Goal: Task Accomplishment & Management: Use online tool/utility

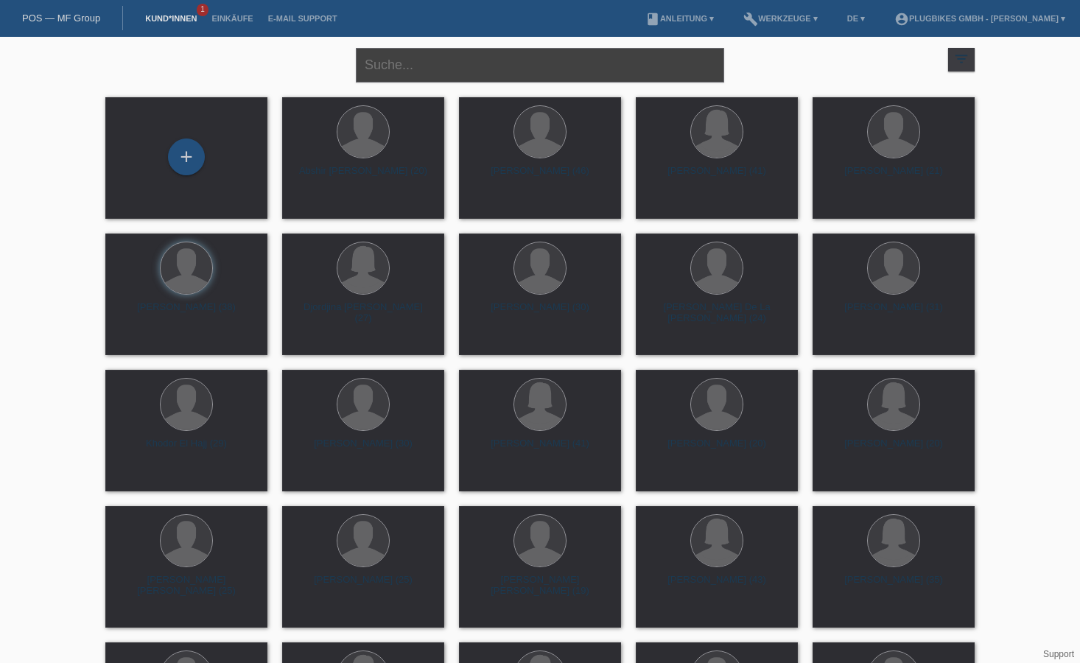
click at [463, 65] on input "text" at bounding box center [540, 65] width 368 height 35
type input "ram"
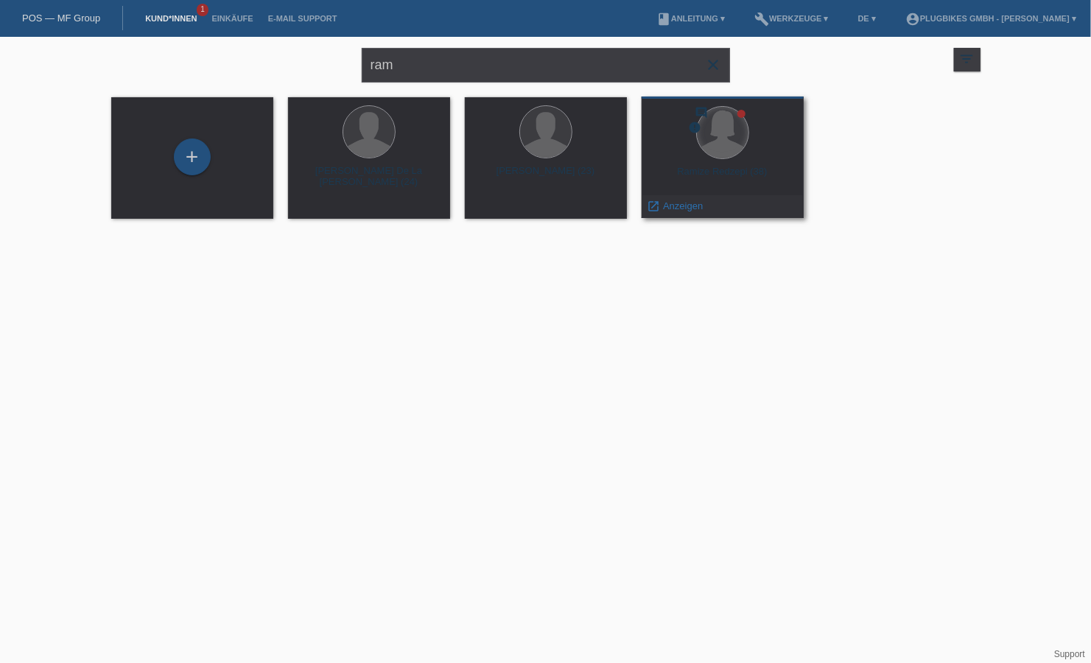
click at [735, 138] on div at bounding box center [723, 133] width 52 height 52
click at [730, 158] on div at bounding box center [722, 133] width 138 height 55
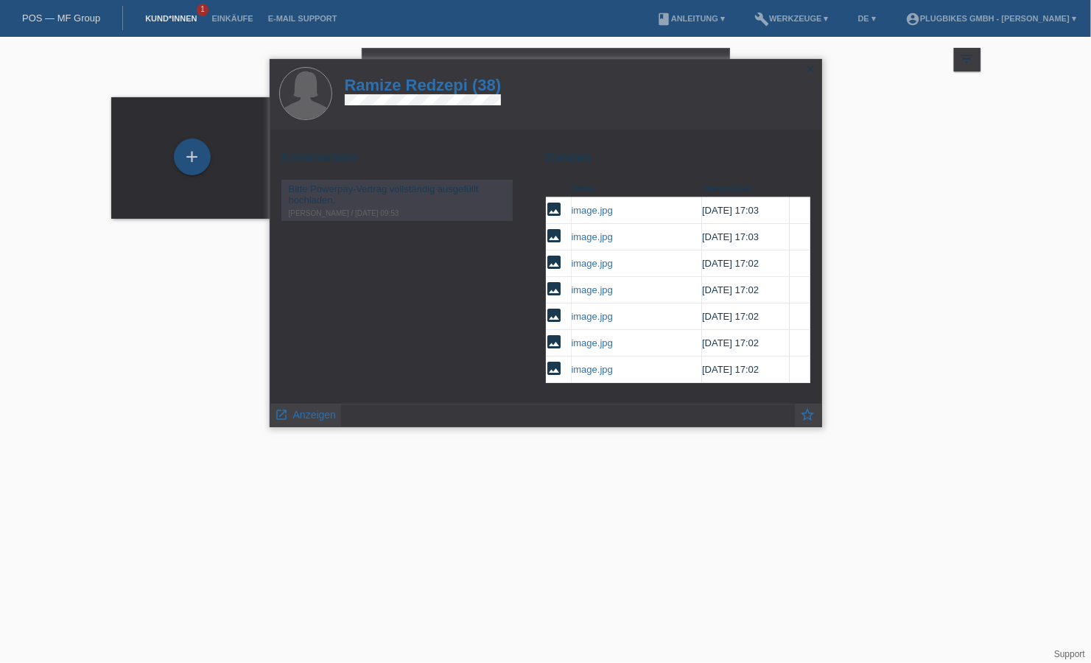
scroll to position [196, 0]
click at [326, 412] on span "Anzeigen" at bounding box center [314, 415] width 43 height 12
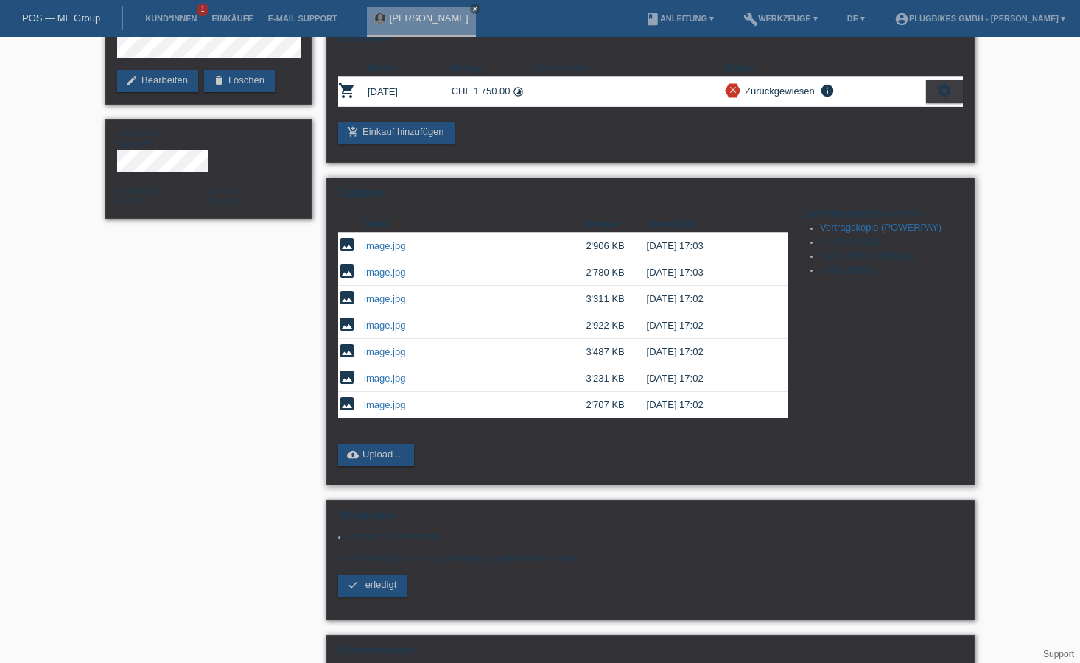
scroll to position [147, 0]
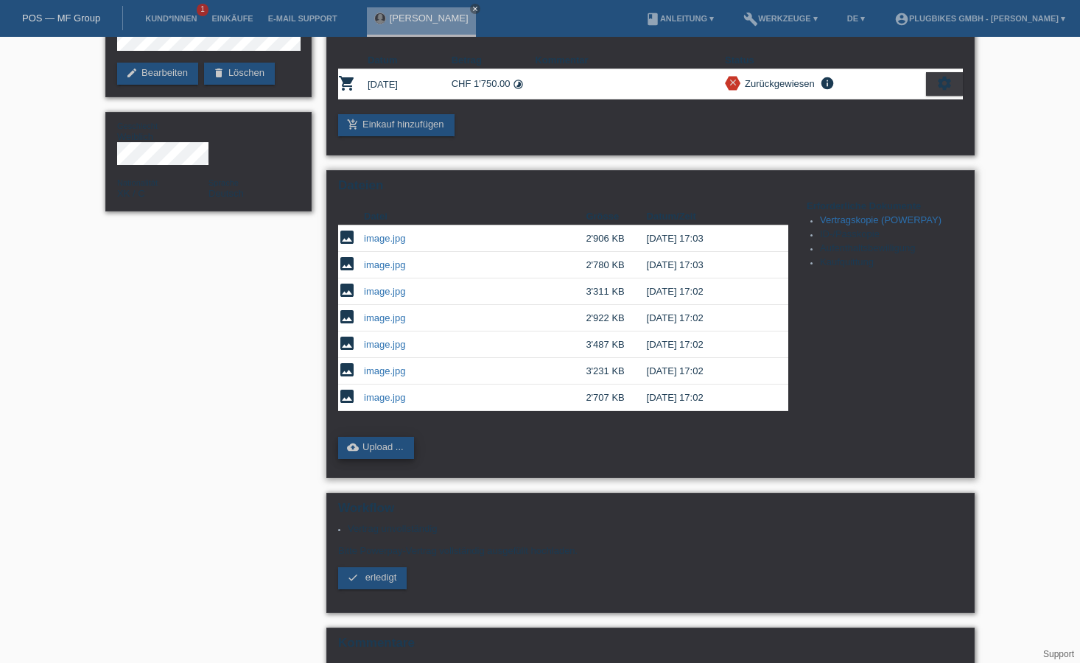
click at [392, 451] on link "cloud_upload Upload ..." at bounding box center [376, 448] width 76 height 22
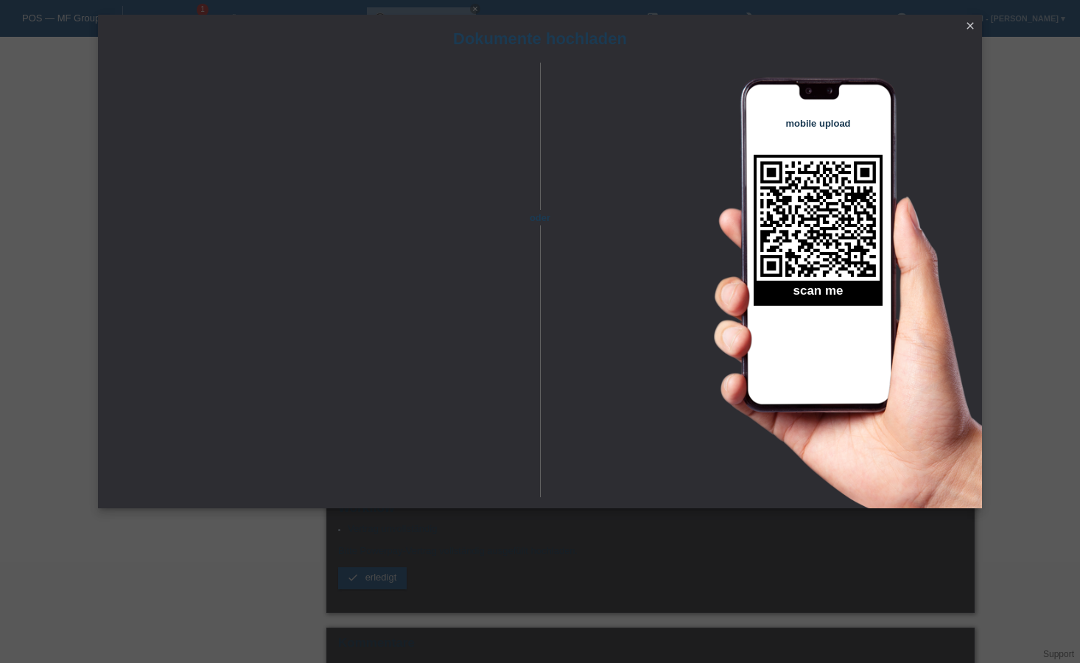
click at [1027, 91] on div "Dokumente hochladen oder mobile upload scan me close" at bounding box center [540, 331] width 1080 height 663
click at [968, 28] on icon "close" at bounding box center [970, 26] width 12 height 12
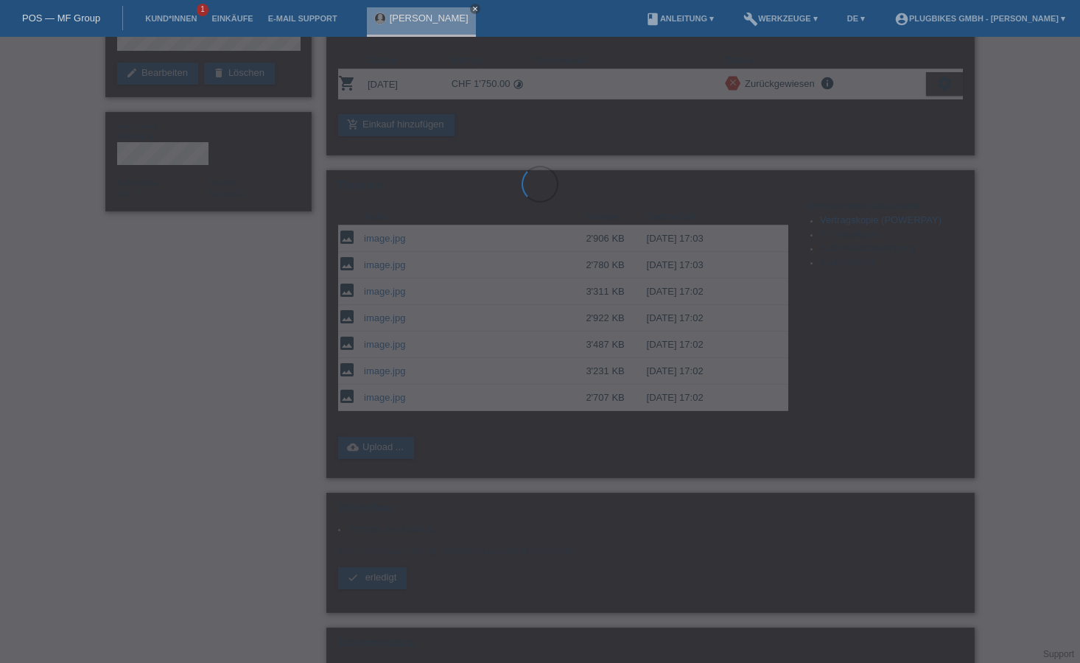
scroll to position [181, 0]
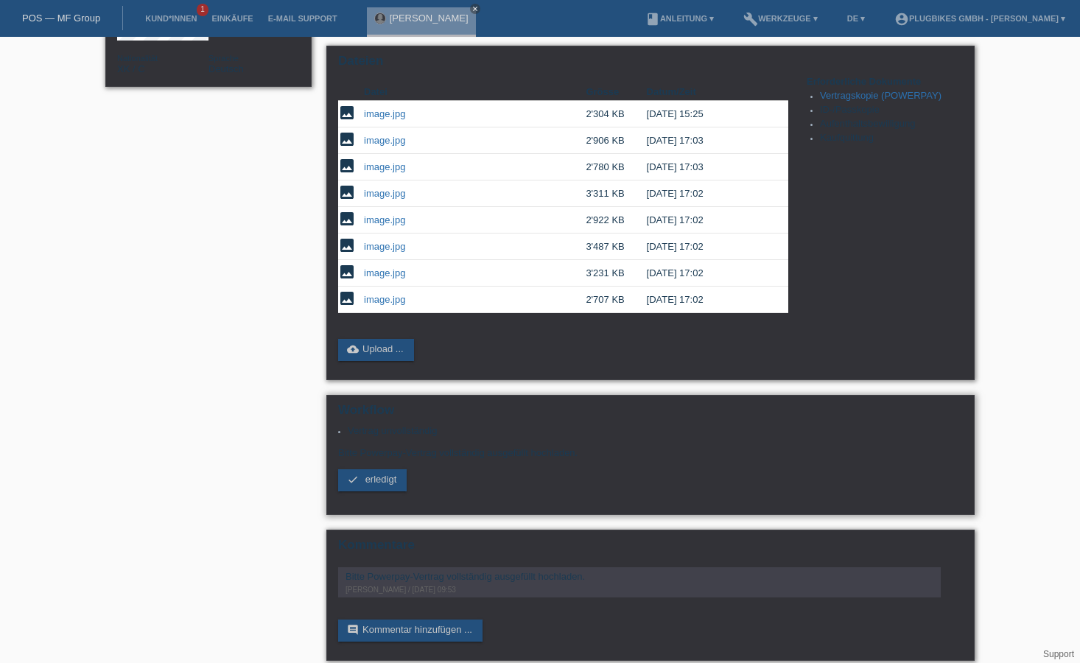
scroll to position [286, 0]
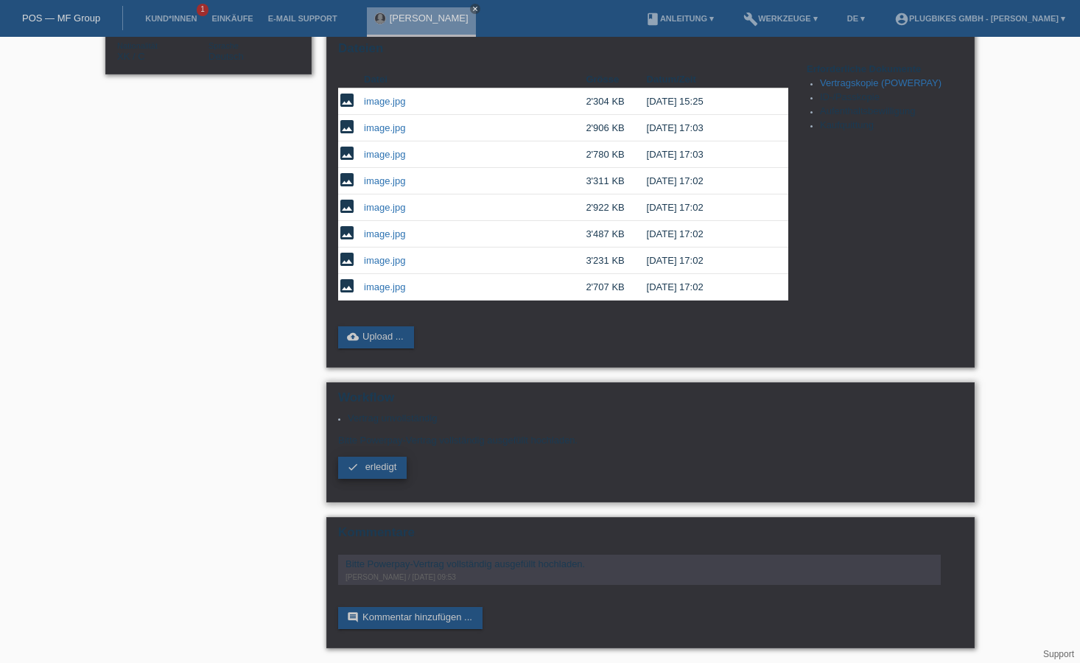
click at [387, 468] on span "erledigt" at bounding box center [381, 466] width 32 height 11
